Goal: Transaction & Acquisition: Register for event/course

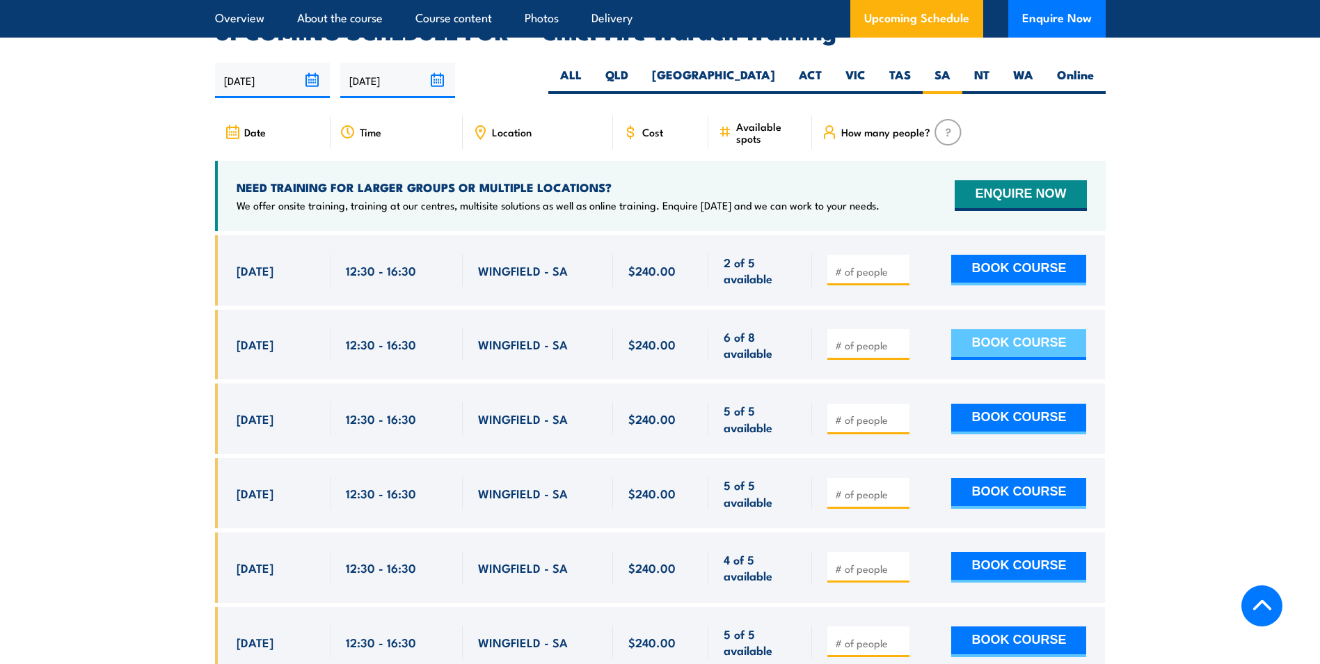
click at [1028, 329] on button "BOOK COURSE" at bounding box center [1018, 344] width 135 height 31
type input "2"
click at [1037, 329] on button "BOOK COURSE" at bounding box center [1018, 344] width 135 height 31
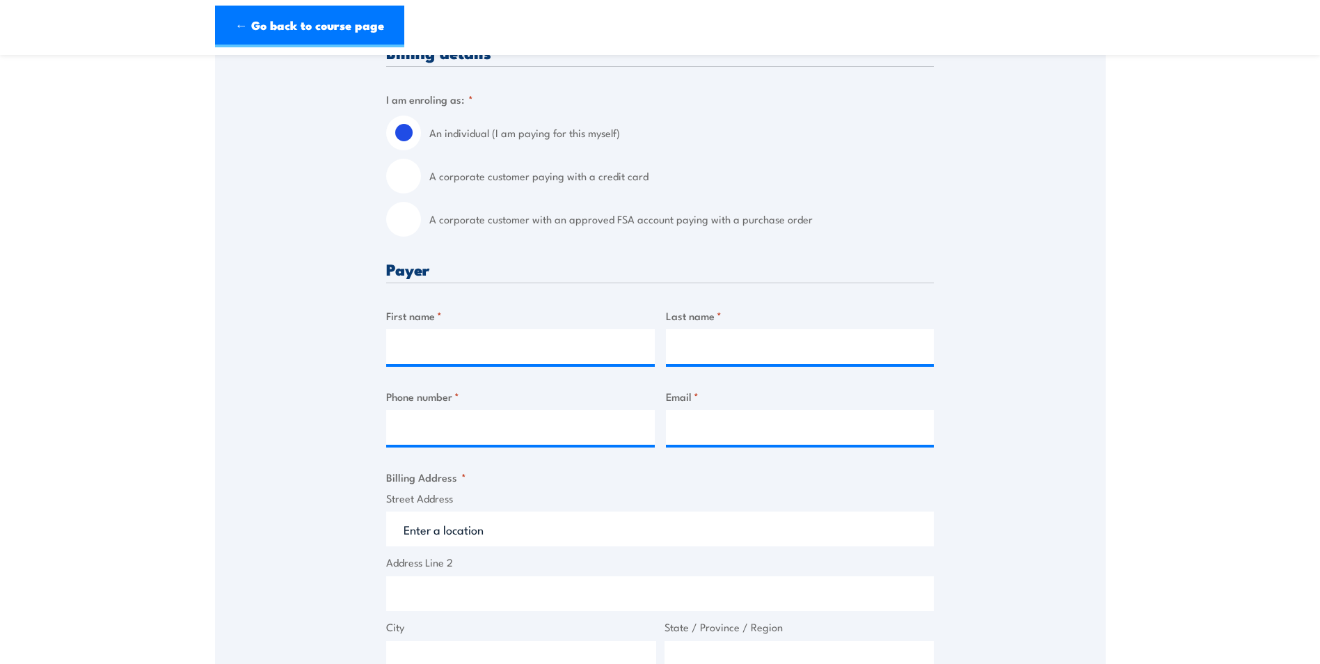
scroll to position [348, 0]
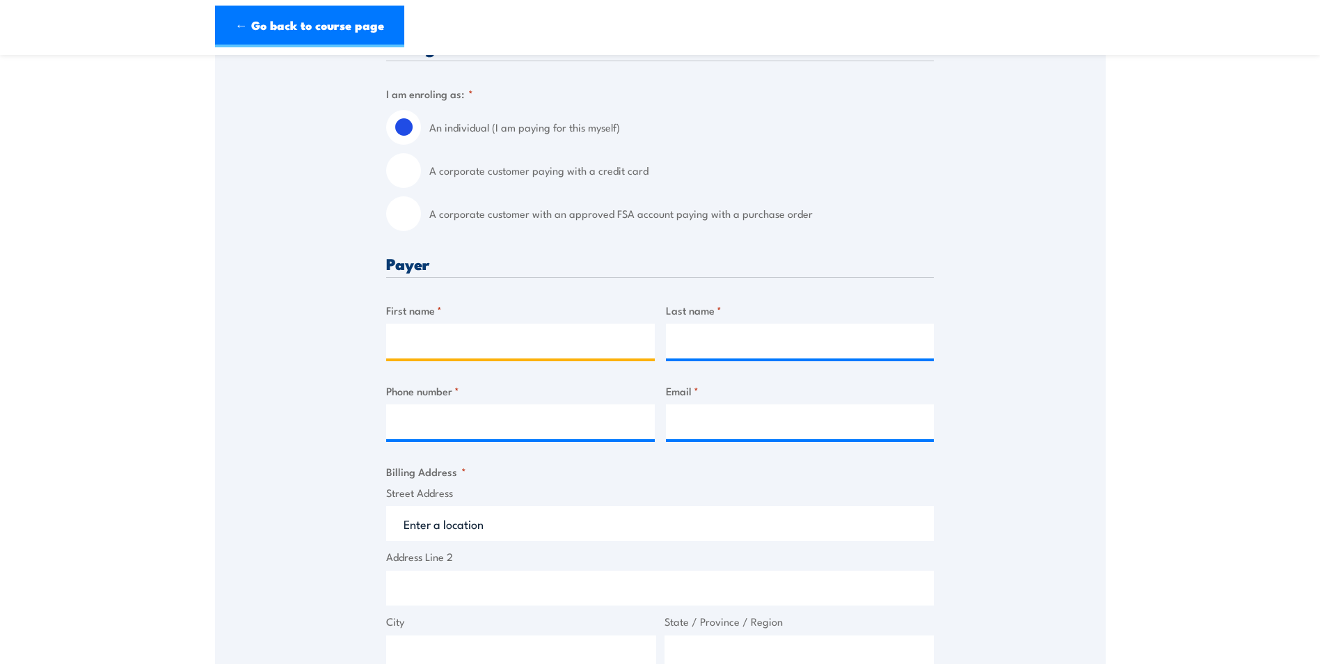
click at [481, 342] on input "First name *" at bounding box center [520, 341] width 269 height 35
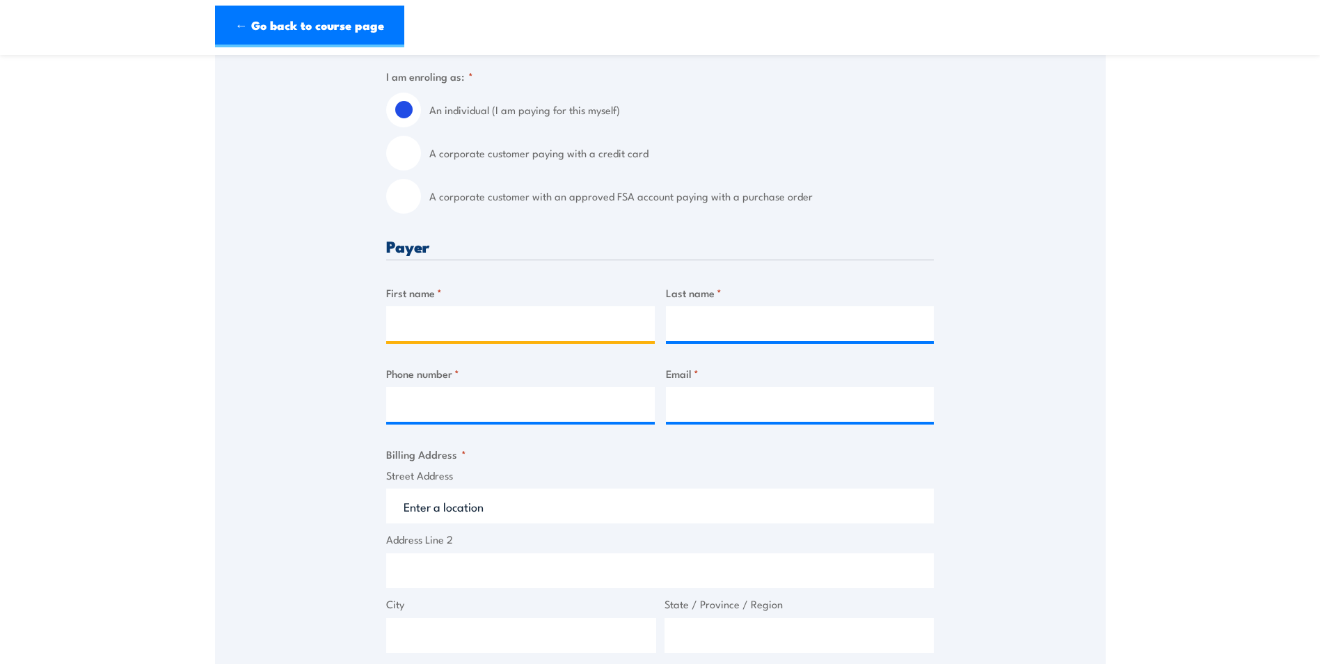
scroll to position [417, 0]
